Goal: Find specific page/section: Find specific page/section

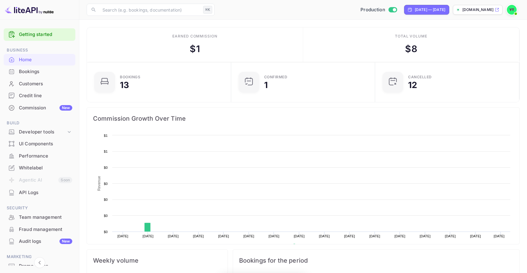
scroll to position [99, 141]
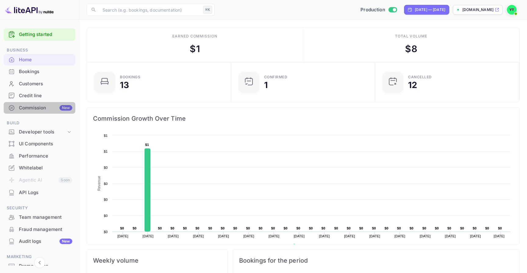
click at [55, 111] on div "Commission New" at bounding box center [45, 108] width 53 height 7
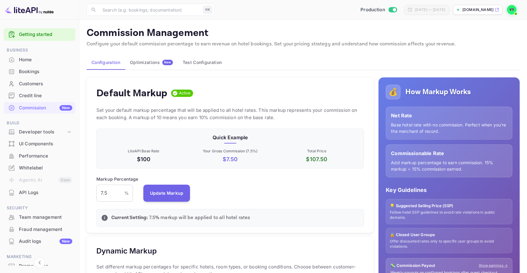
scroll to position [108, 267]
click at [46, 93] on div "Credit line" at bounding box center [45, 95] width 53 height 7
